Goal: Check status: Check status

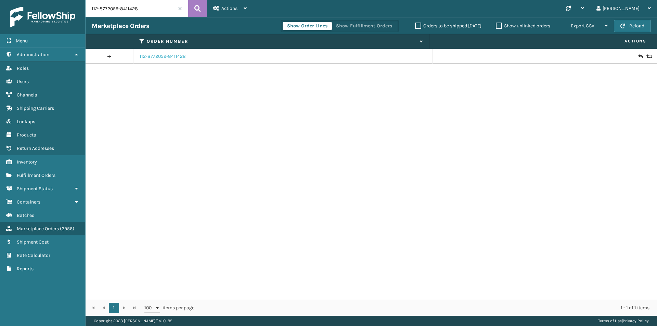
click at [180, 55] on link "112-8772059-8411428" at bounding box center [163, 56] width 46 height 7
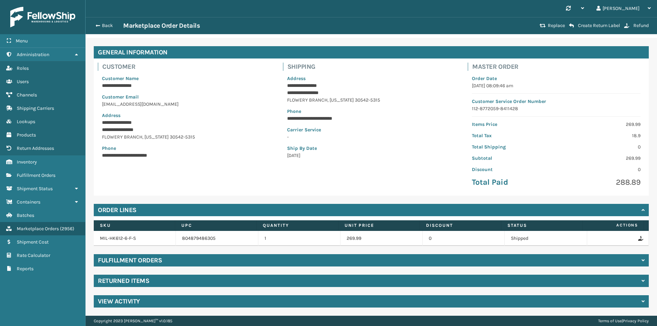
click at [191, 281] on div "Returned Items" at bounding box center [371, 281] width 555 height 12
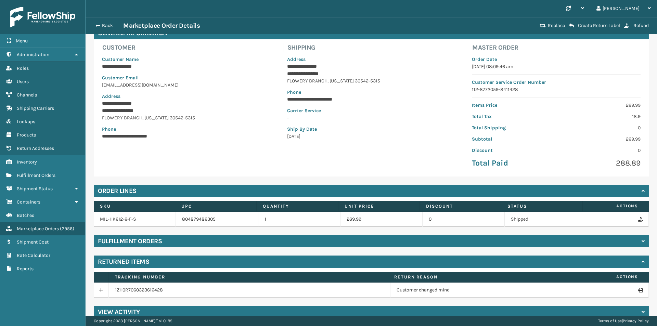
scroll to position [50, 0]
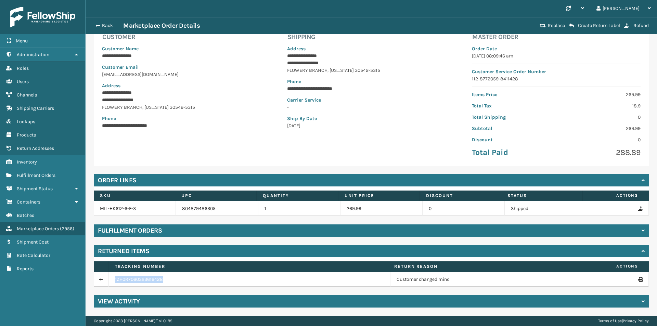
drag, startPoint x: 180, startPoint y: 277, endPoint x: 110, endPoint y: 280, distance: 69.6
click at [110, 280] on td "1ZH0R7060323616428" at bounding box center [250, 279] width 282 height 15
copy link "1ZH0R7060323616428"
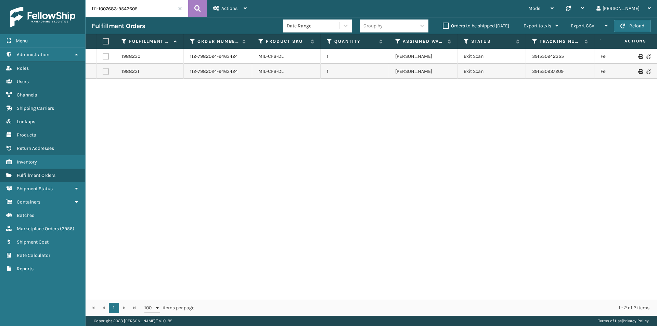
click at [197, 6] on icon at bounding box center [197, 8] width 7 height 10
click at [148, 15] on input "111-1007683-9542605" at bounding box center [137, 8] width 103 height 17
click at [192, 6] on button at bounding box center [197, 8] width 19 height 17
drag, startPoint x: 546, startPoint y: 71, endPoint x: 526, endPoint y: 73, distance: 20.3
click at [526, 73] on td "1ZH0R7060301776369" at bounding box center [560, 71] width 68 height 15
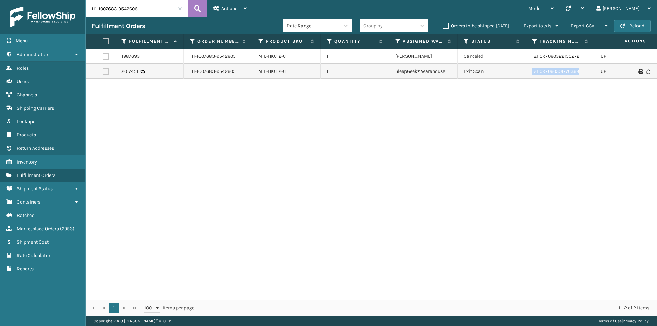
copy link "1ZH0R7060301776369"
click at [148, 10] on input "111-1007683-9542605" at bounding box center [137, 8] width 103 height 17
paste input "124593-5166632"
click at [197, 7] on icon at bounding box center [197, 8] width 7 height 10
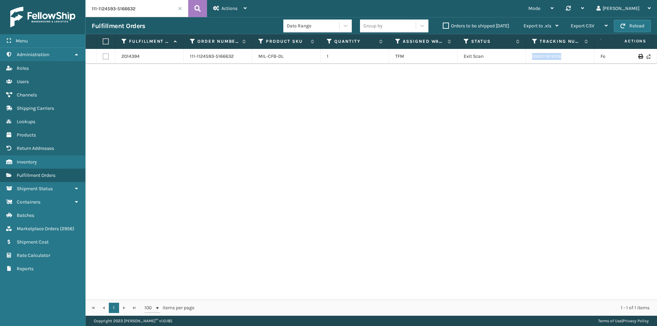
drag, startPoint x: 578, startPoint y: 57, endPoint x: 526, endPoint y: 58, distance: 51.4
click at [526, 58] on td "392011819316" at bounding box center [560, 56] width 68 height 15
copy link "392011819316"
click at [139, 17] on div "Fulfillment Orders Date Range Group by Orders to be shipped [DATE] Export to .x…" at bounding box center [372, 25] width 572 height 17
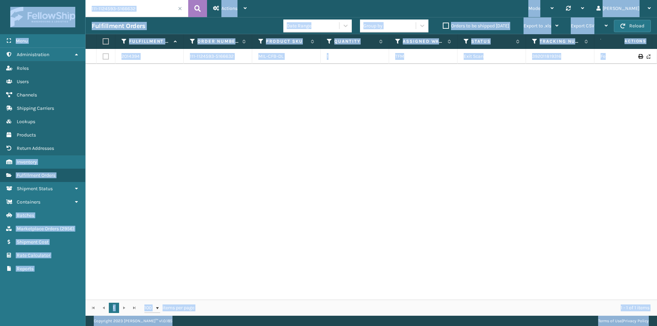
click at [144, 12] on input "111-1124593-5166632" at bounding box center [137, 8] width 103 height 17
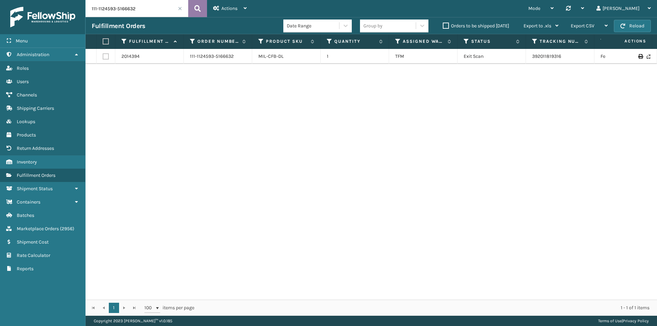
paste input "3-1199524-5499457"
click at [201, 10] on icon at bounding box center [197, 8] width 7 height 10
click at [136, 13] on input "113-1199524-5499457" at bounding box center [137, 8] width 103 height 17
paste input "4-3259389-9293868"
type input "114-3259389-9293868"
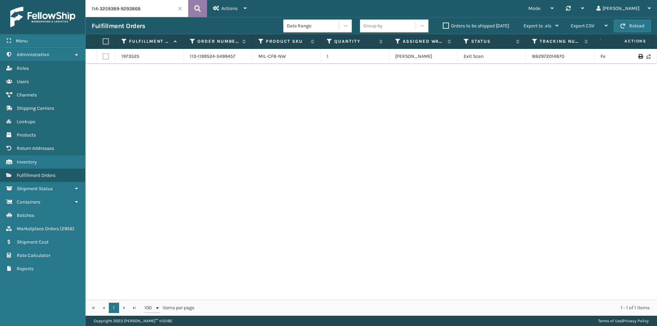
click at [192, 9] on button at bounding box center [197, 8] width 19 height 17
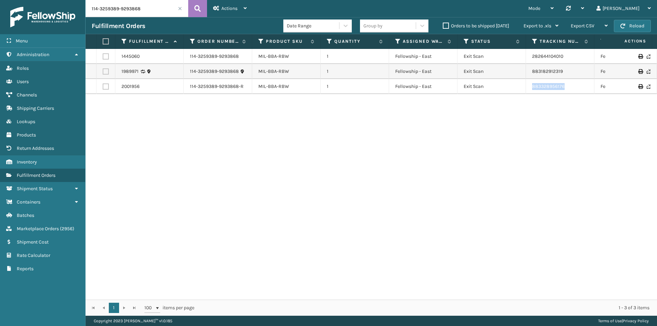
drag, startPoint x: 545, startPoint y: 88, endPoint x: 513, endPoint y: 90, distance: 31.9
click at [513, 90] on tr "2001956 114-3259389-9293868-R MIL-BBA-RBW 1 Fellowship - East Exit Scan 8833289…" at bounding box center [469, 86] width 766 height 15
copy tr "883328956176"
